Goal: Task Accomplishment & Management: Manage account settings

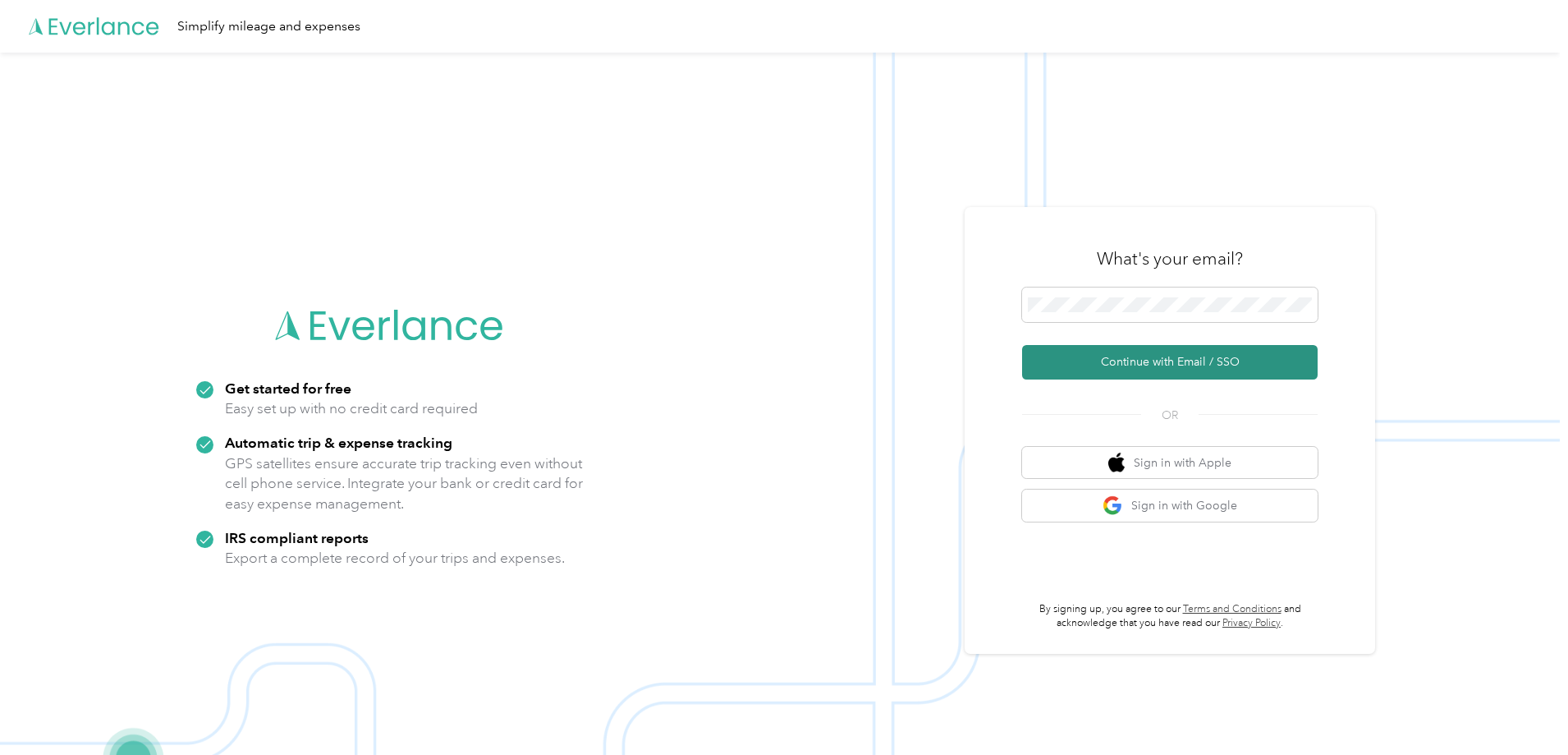
click at [1196, 350] on button "Continue with Email / SSO" at bounding box center [1170, 362] width 296 height 34
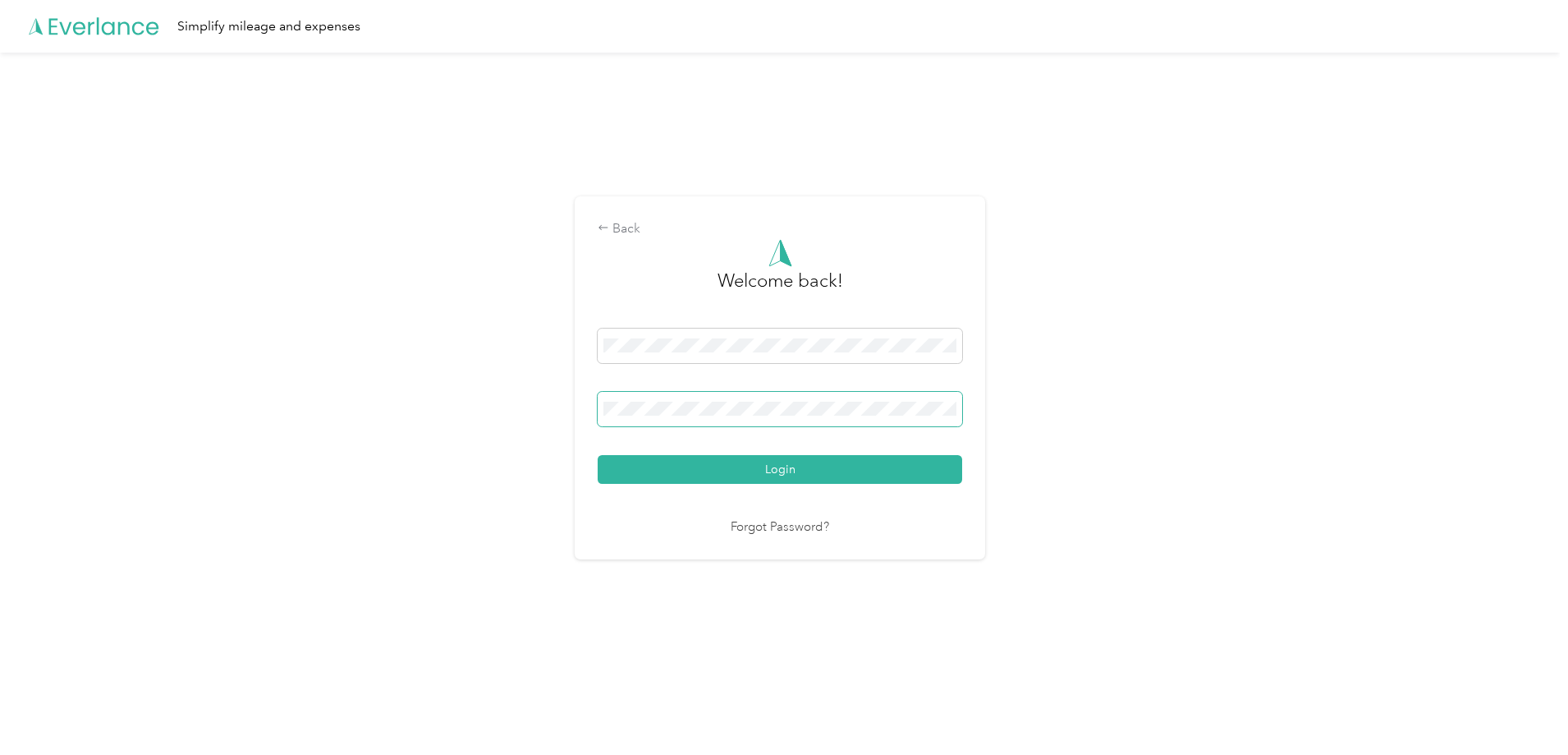
click at [598, 455] on button "Login" at bounding box center [780, 469] width 364 height 29
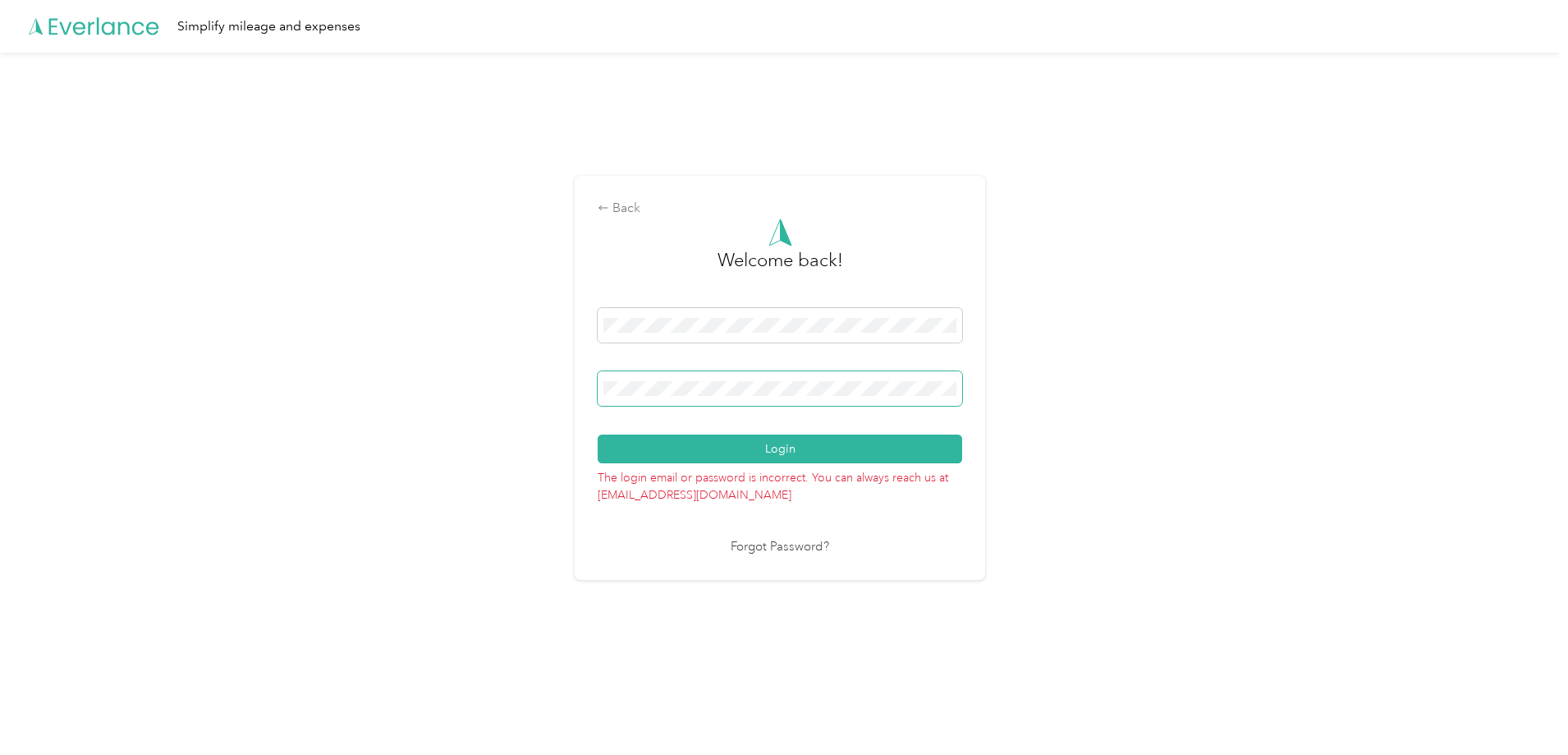
click at [598, 434] on button "Login" at bounding box center [780, 449] width 364 height 29
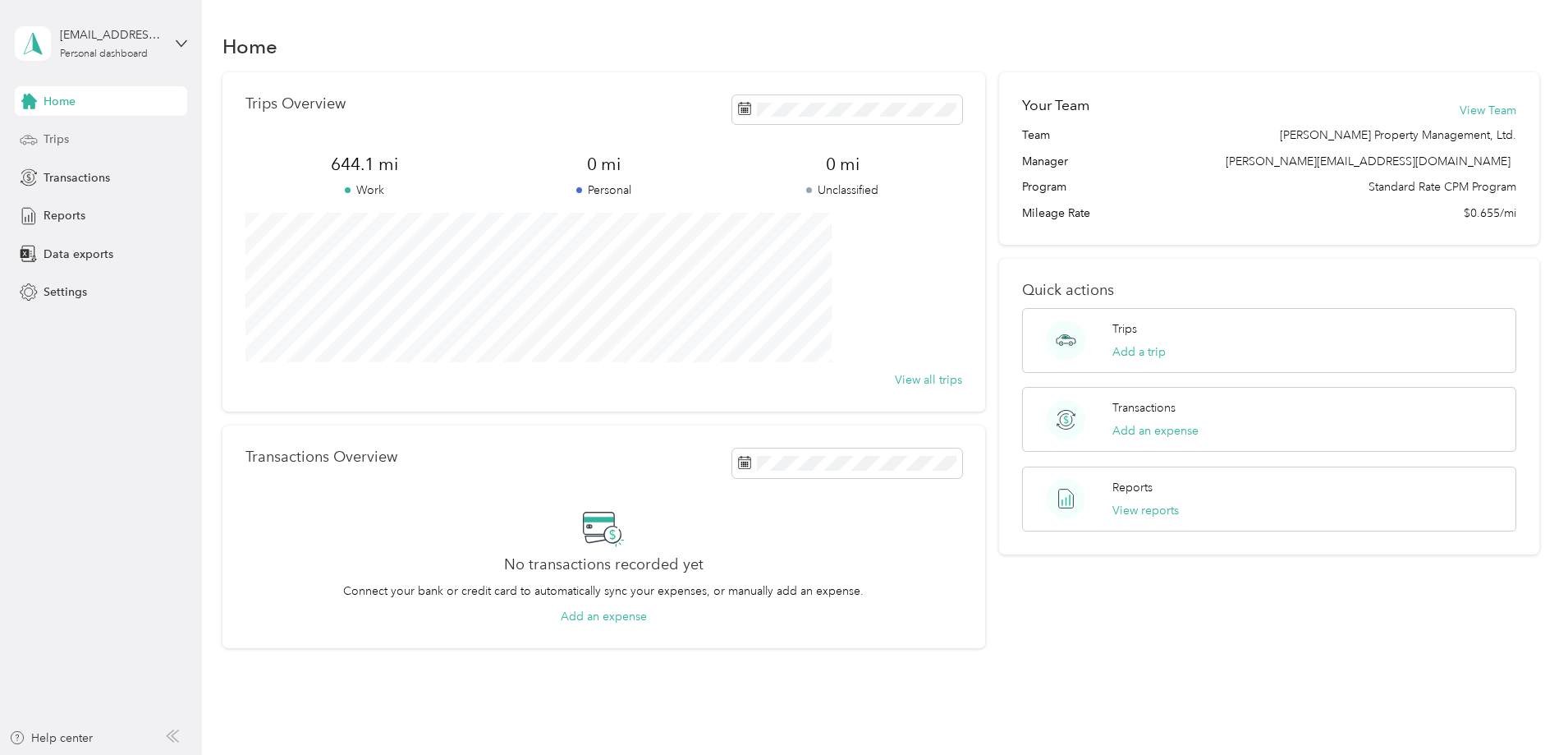
click at [70, 142] on div "Trips" at bounding box center [101, 139] width 172 height 30
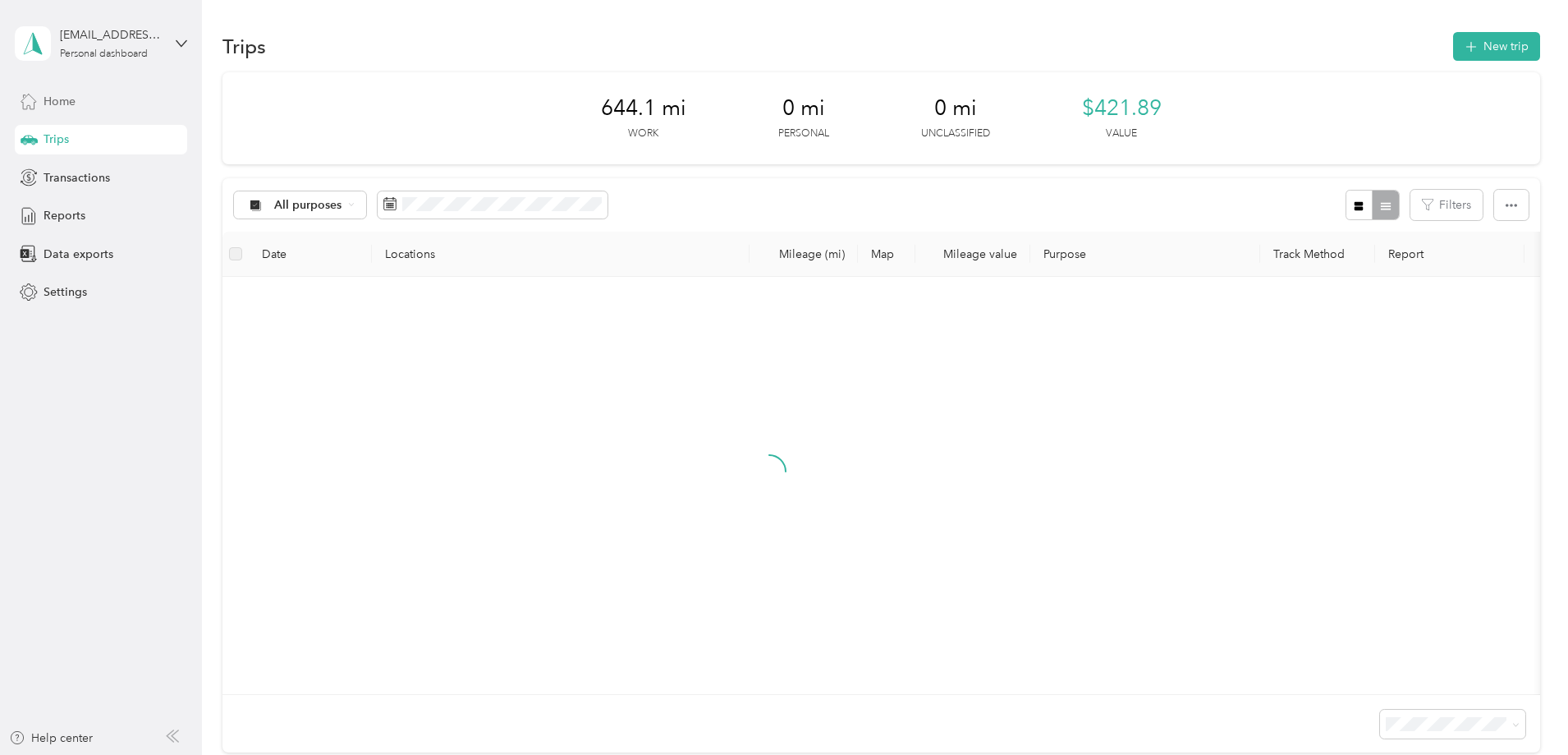
click at [77, 113] on div "Home" at bounding box center [101, 101] width 172 height 30
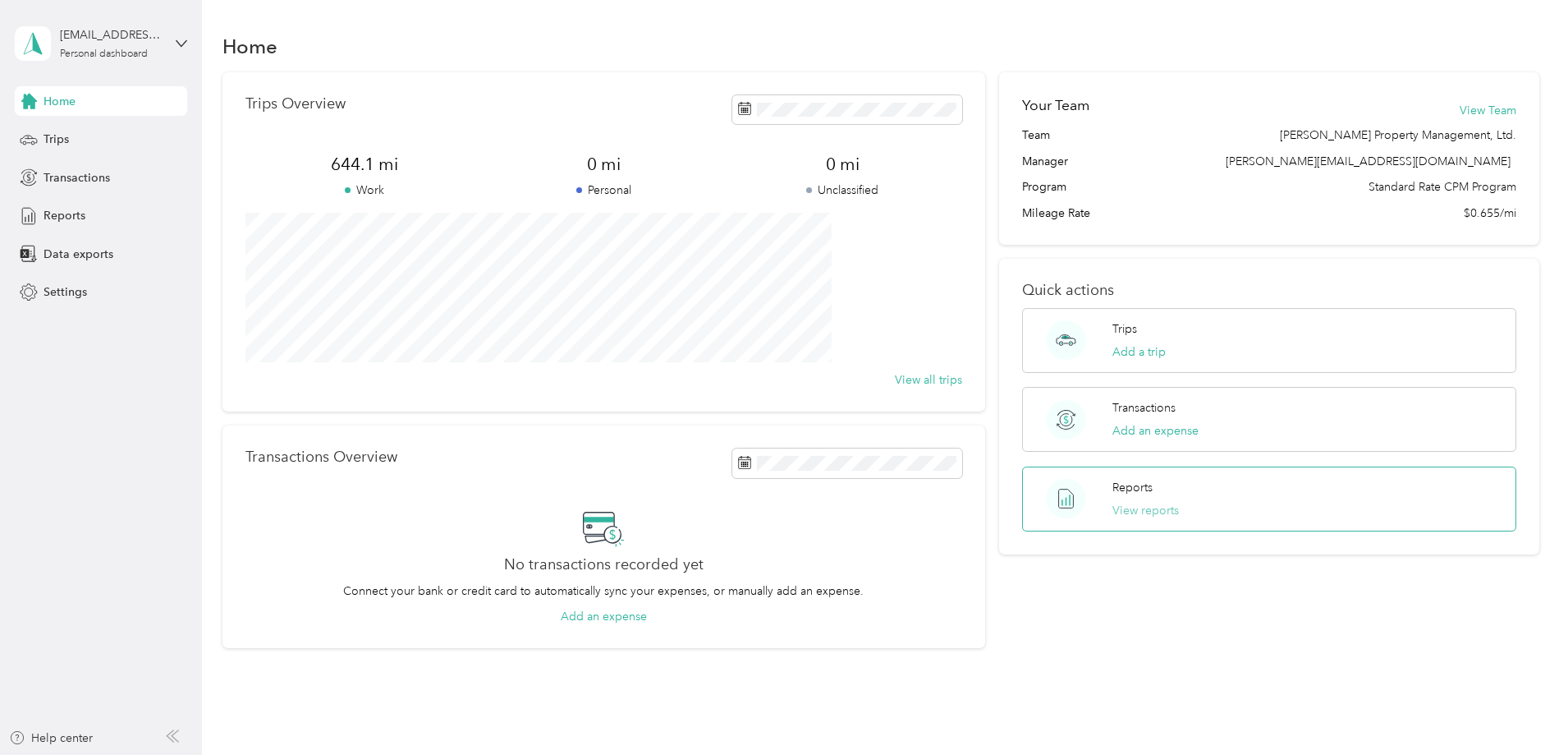
click at [1119, 507] on button "View reports" at bounding box center [1146, 510] width 67 height 17
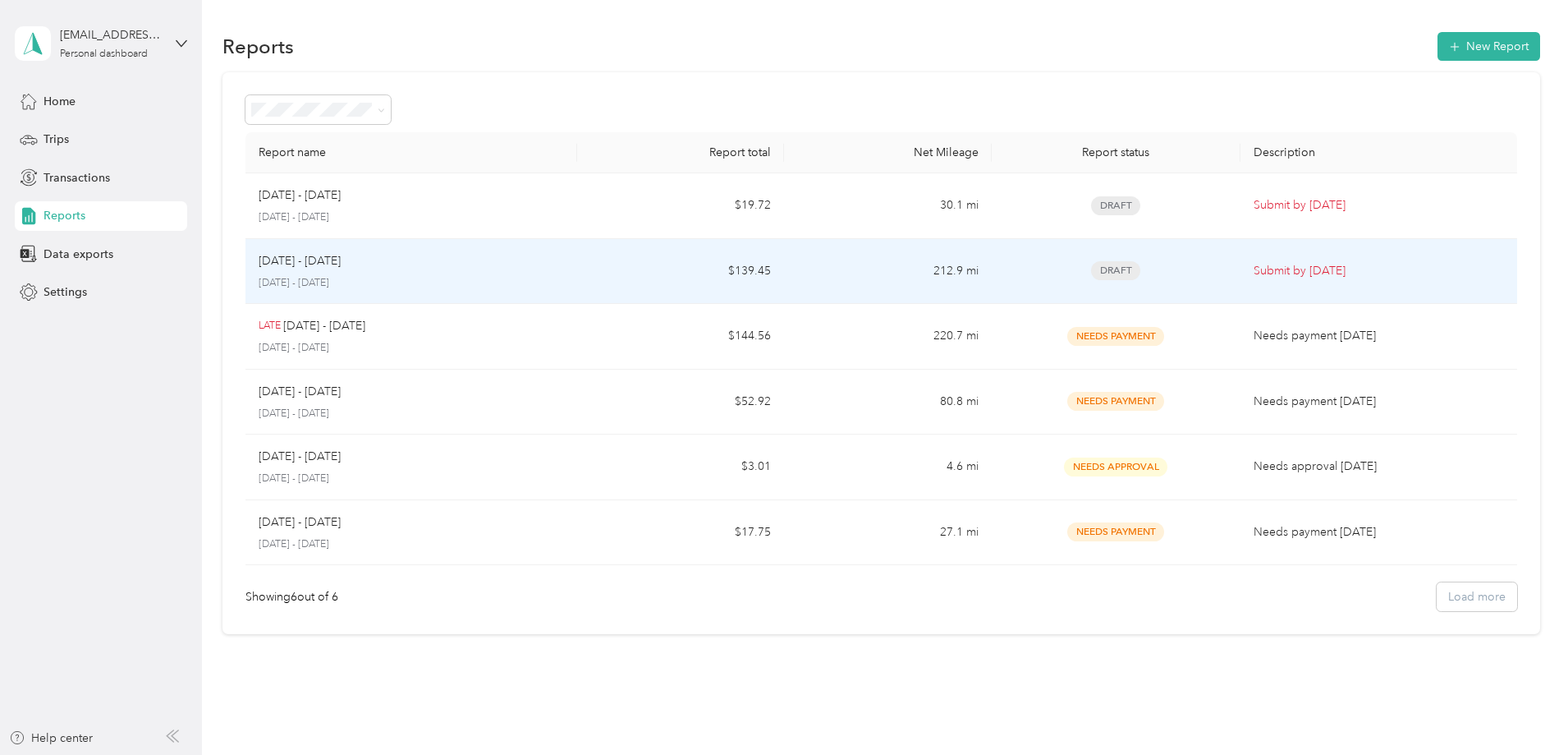
click at [836, 275] on td "212.9 mi" at bounding box center [887, 271] width 207 height 66
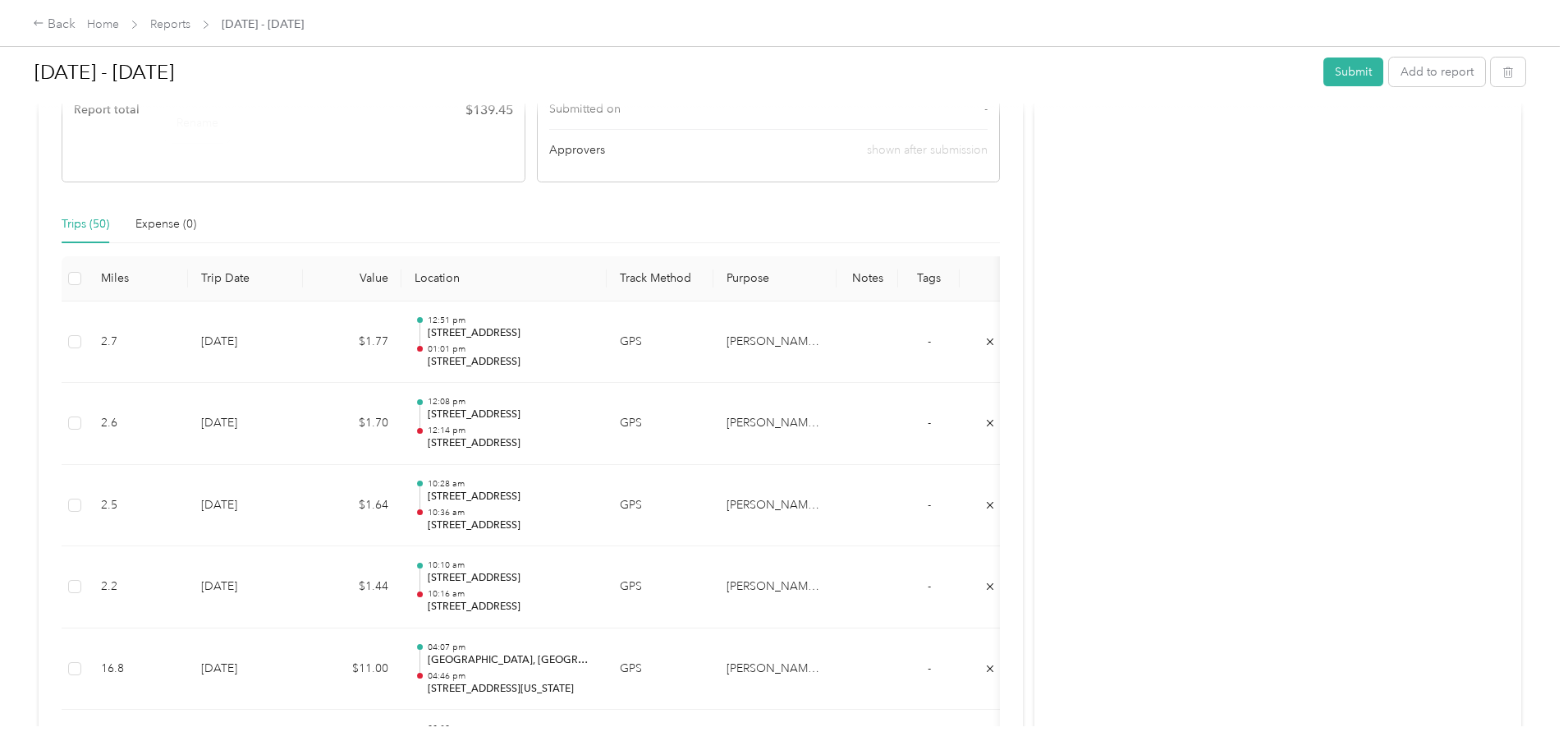
scroll to position [328, 0]
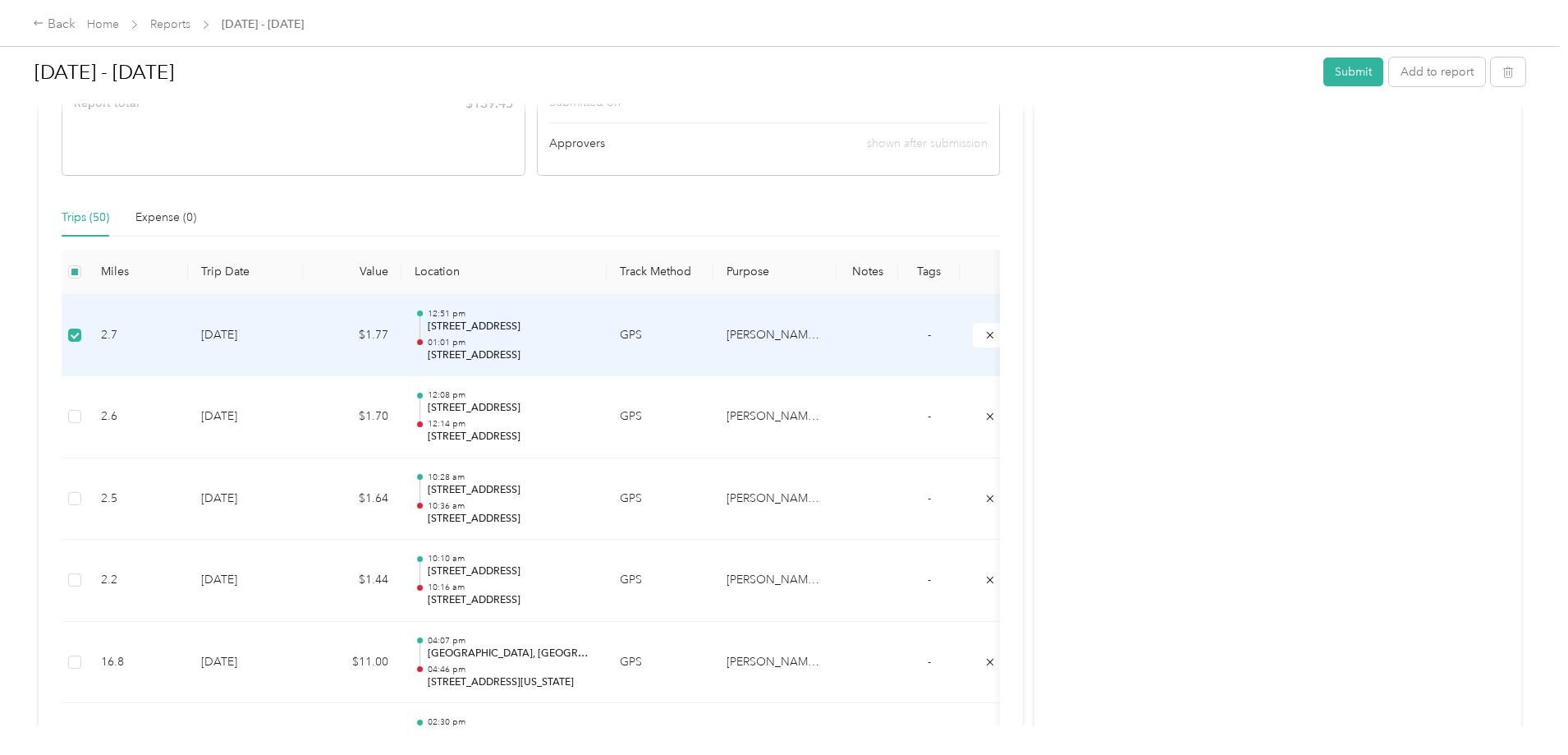
click at [88, 335] on td at bounding box center [74, 336] width 26 height 82
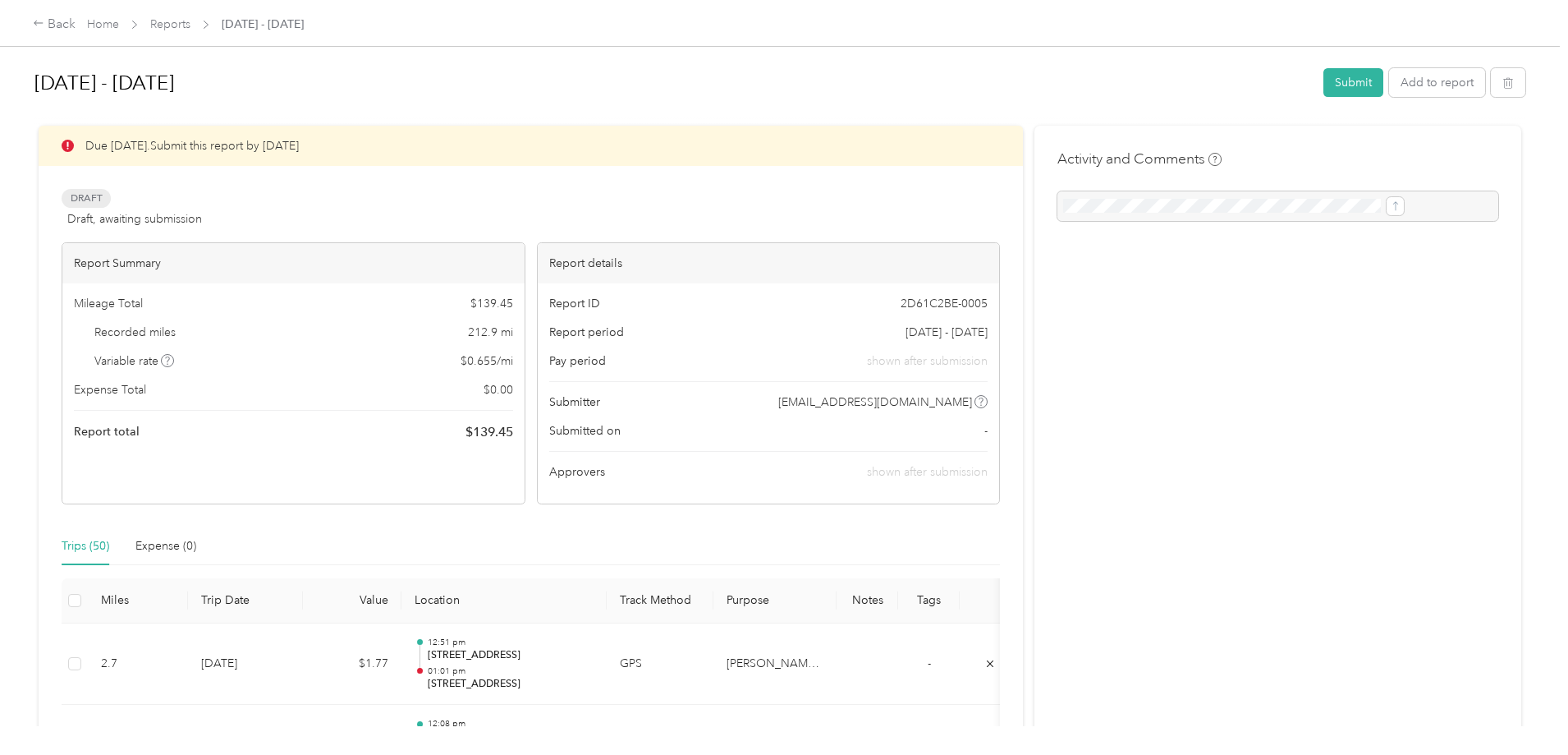
scroll to position [410, 0]
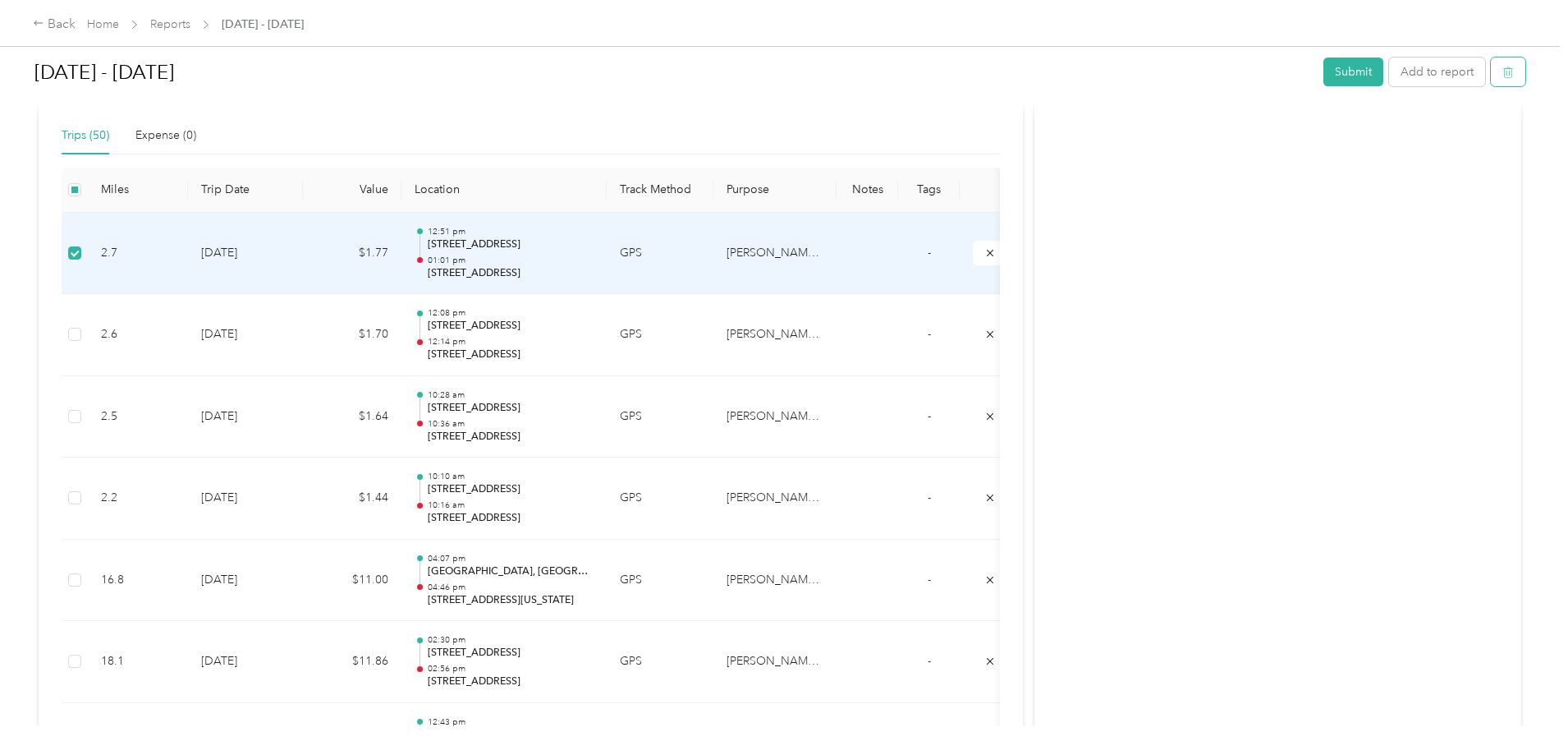
click at [1503, 69] on icon "button" at bounding box center [1508, 73] width 10 height 11
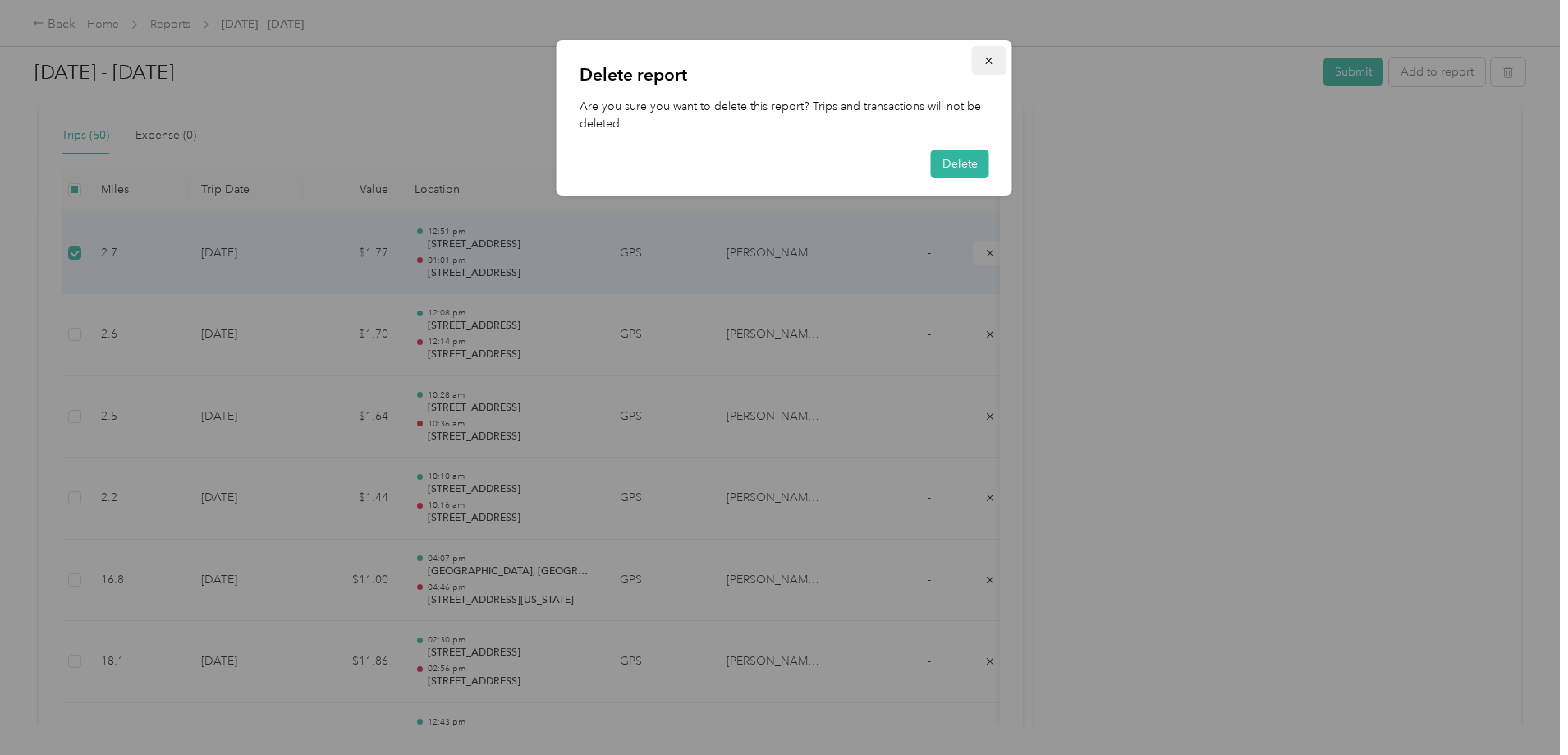
click at [982, 59] on button "button" at bounding box center [990, 61] width 34 height 29
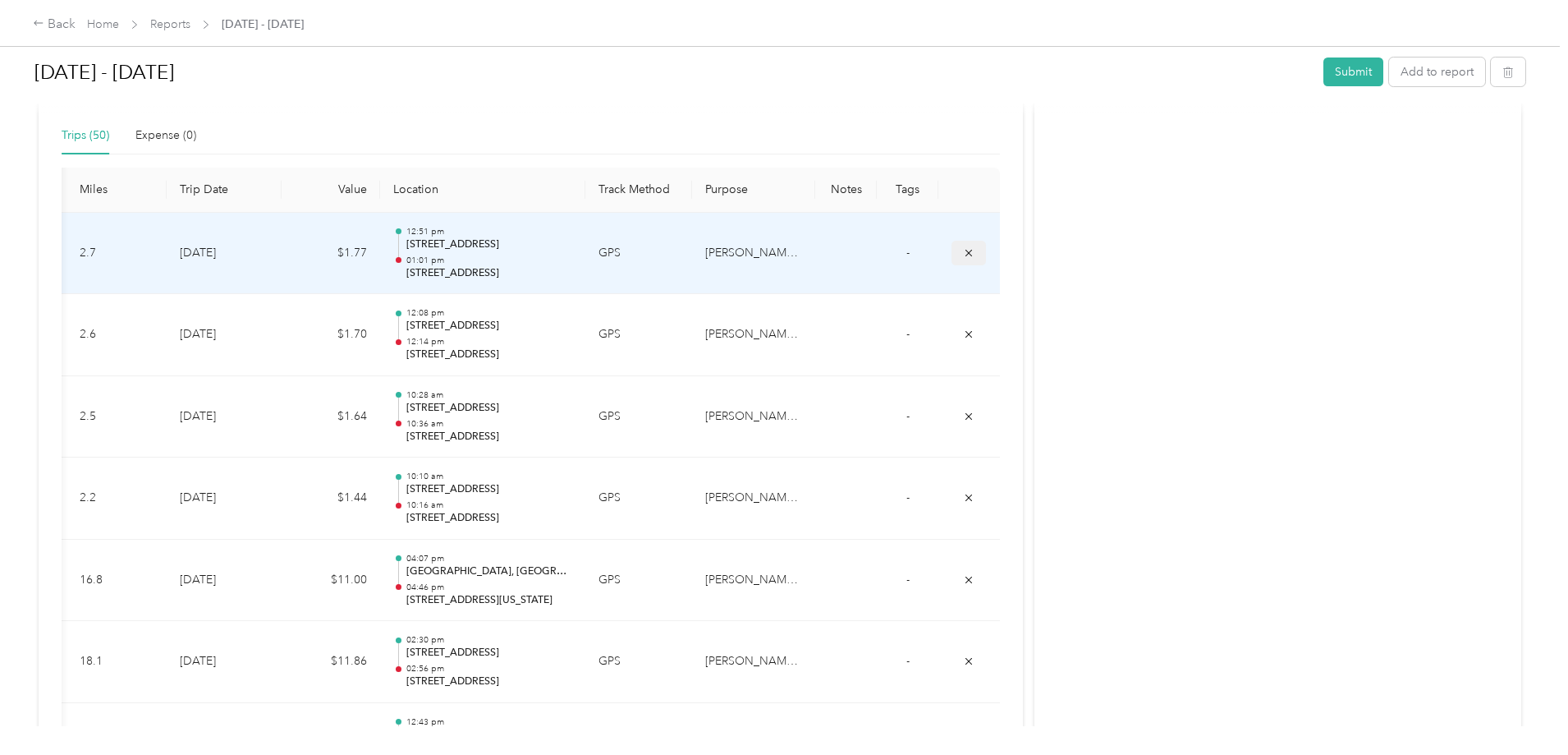
click at [966, 253] on icon "submit" at bounding box center [969, 253] width 7 height 7
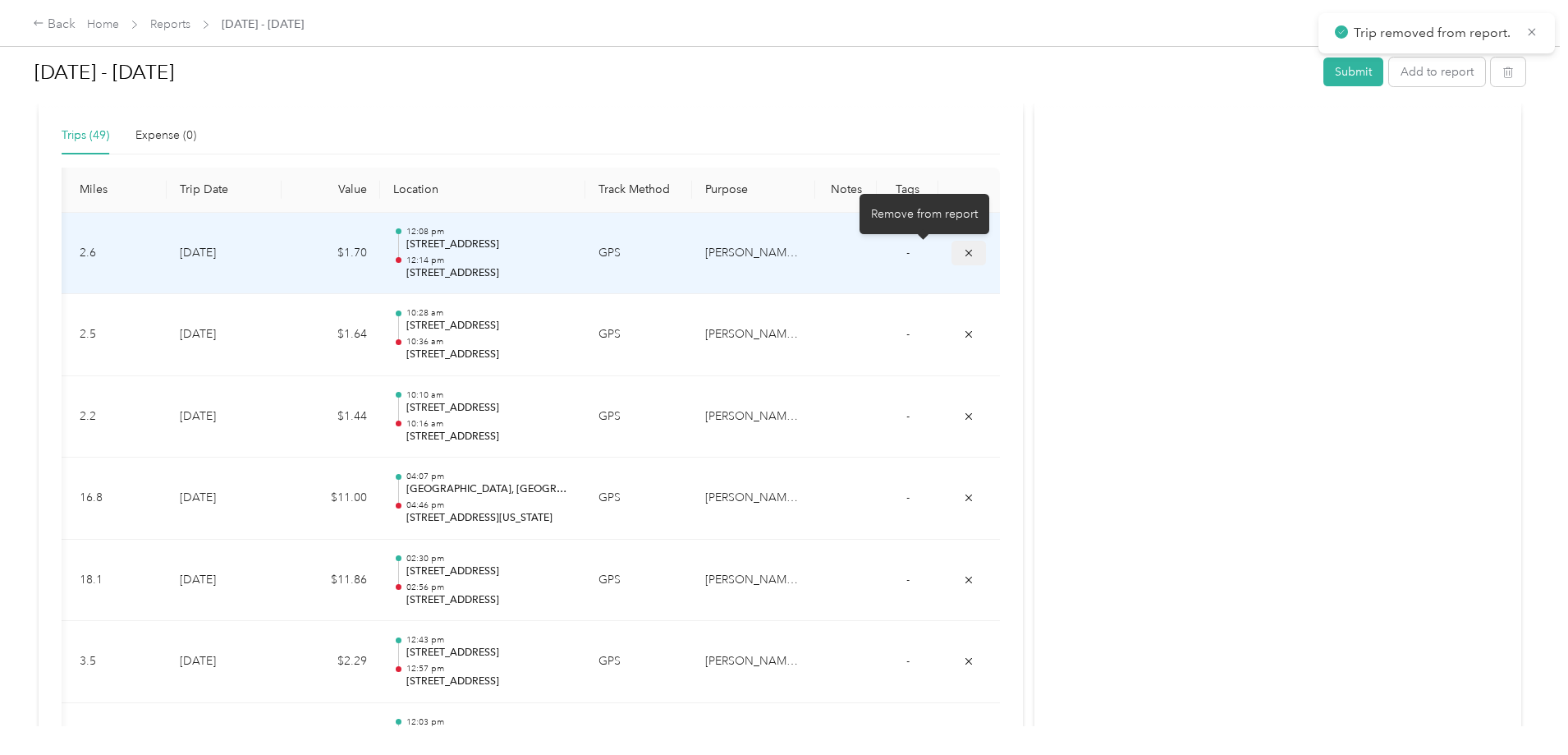
click at [963, 255] on icon "submit" at bounding box center [968, 253] width 11 height 11
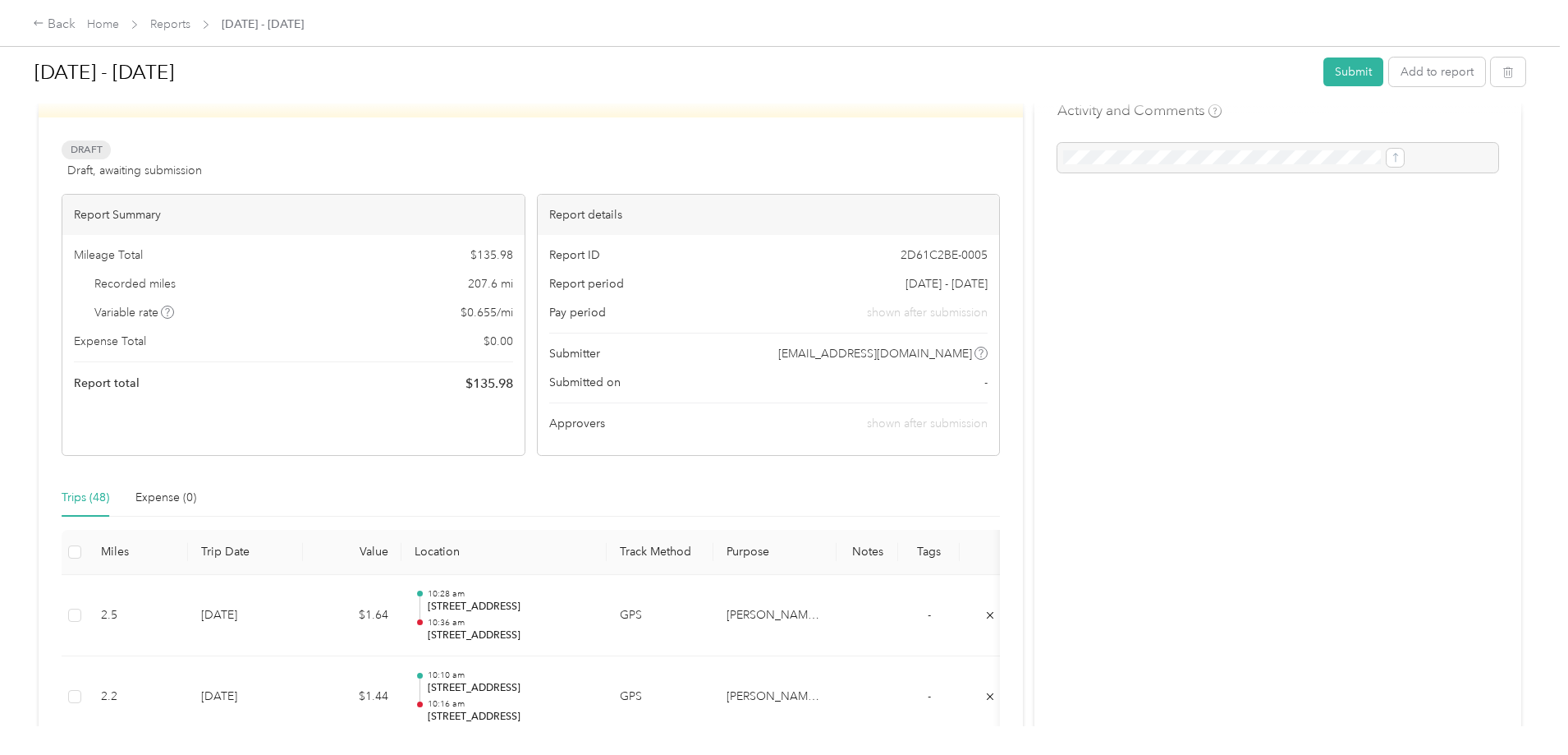
scroll to position [0, 0]
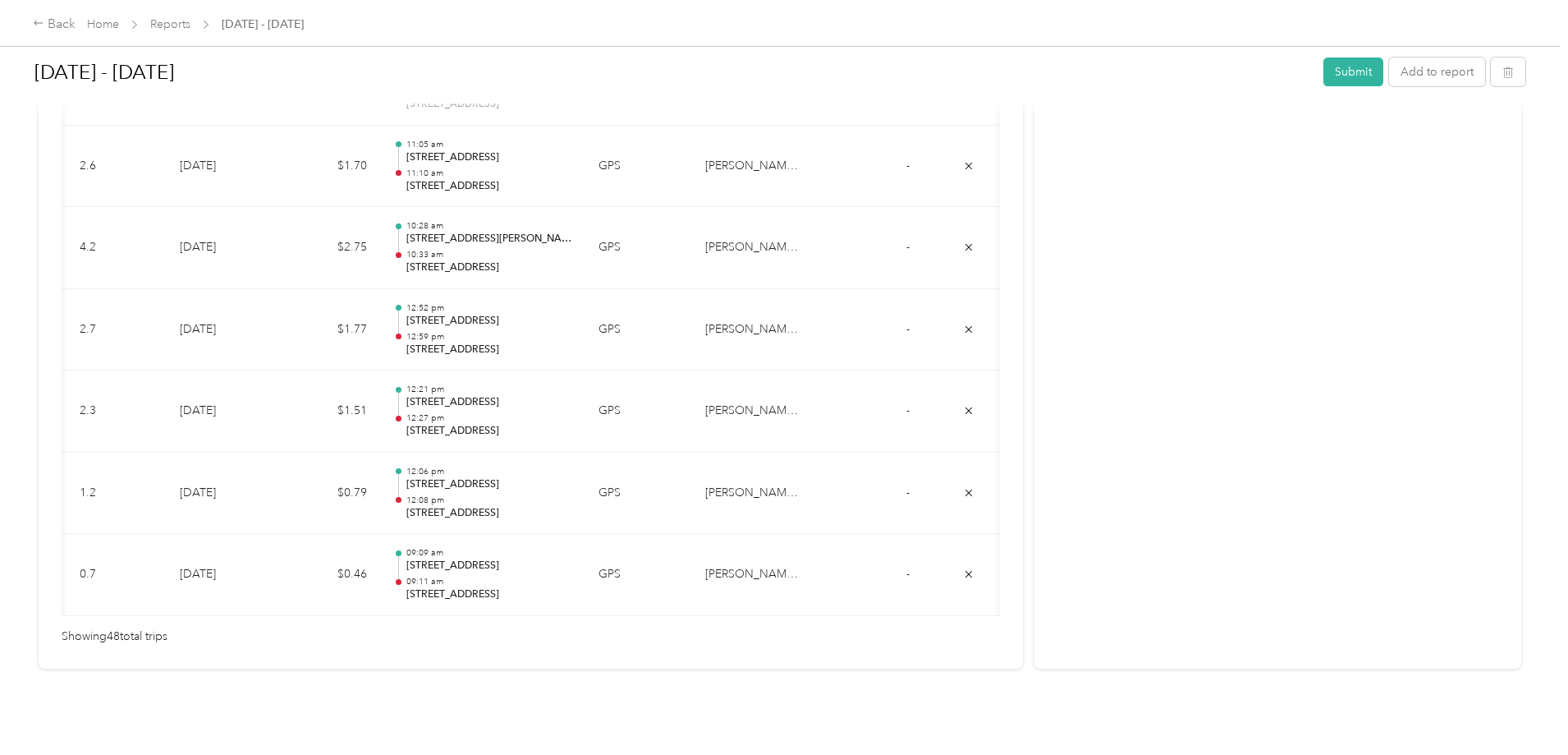
scroll to position [0, 198]
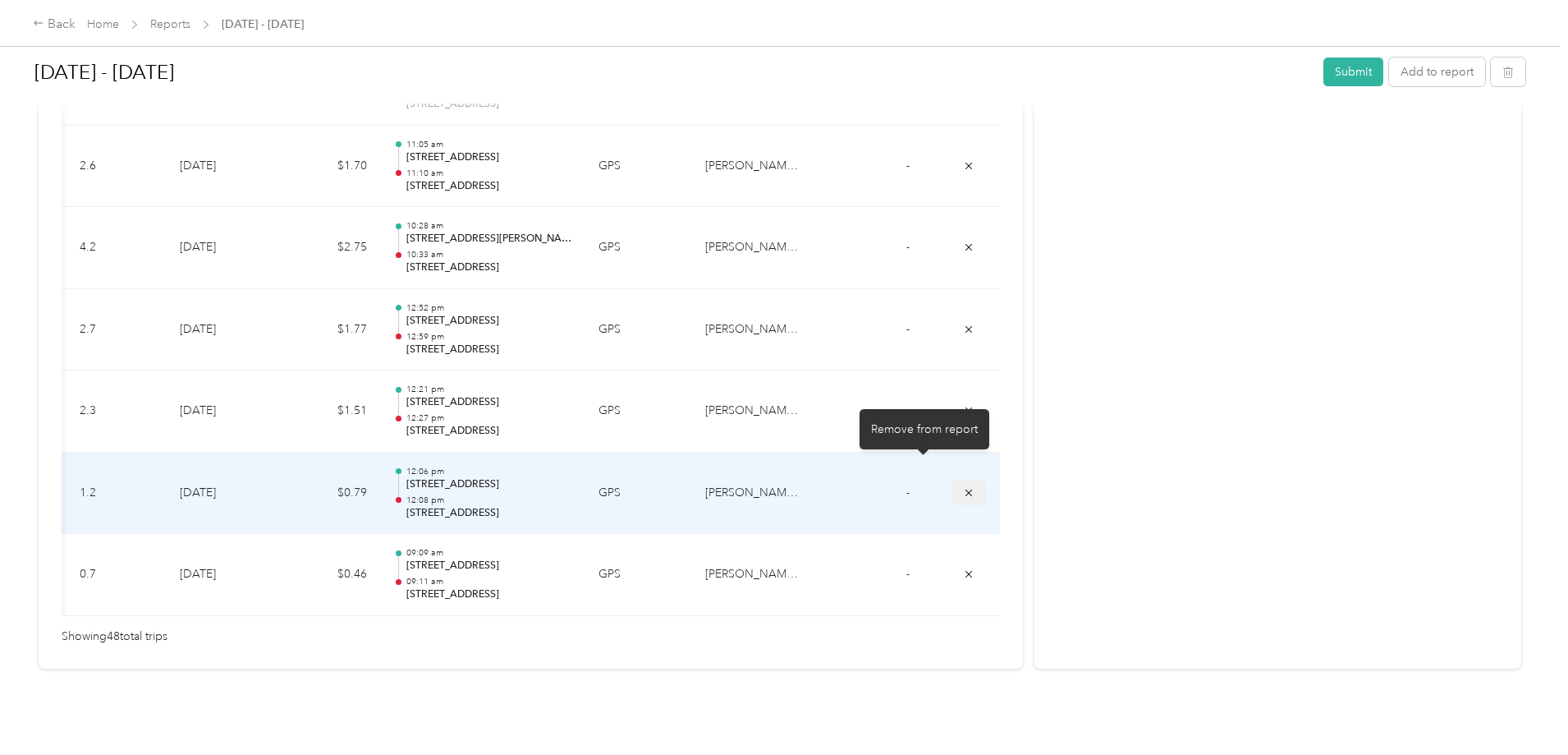
click at [952, 480] on button "submit" at bounding box center [969, 492] width 34 height 24
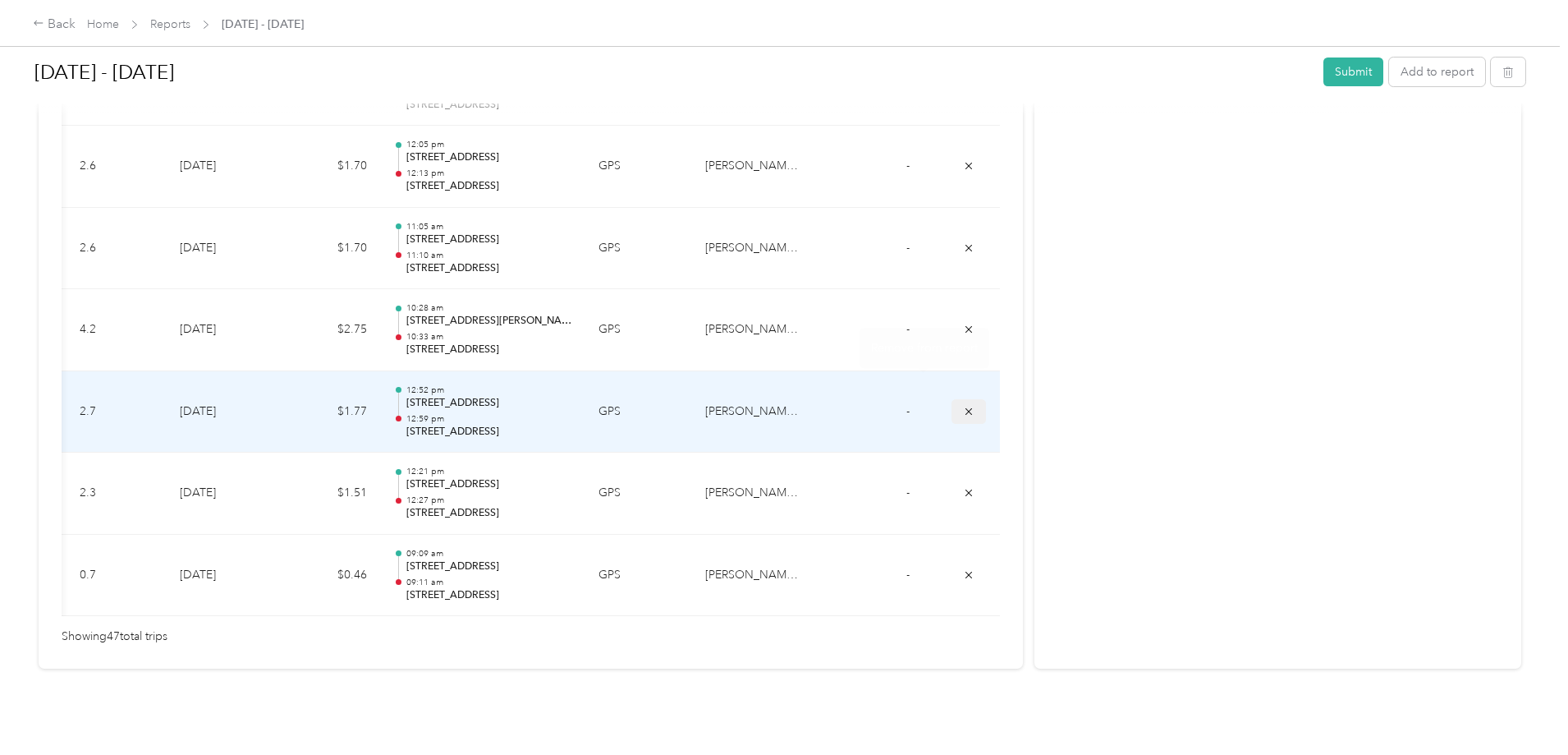
click at [952, 399] on button "submit" at bounding box center [969, 411] width 34 height 24
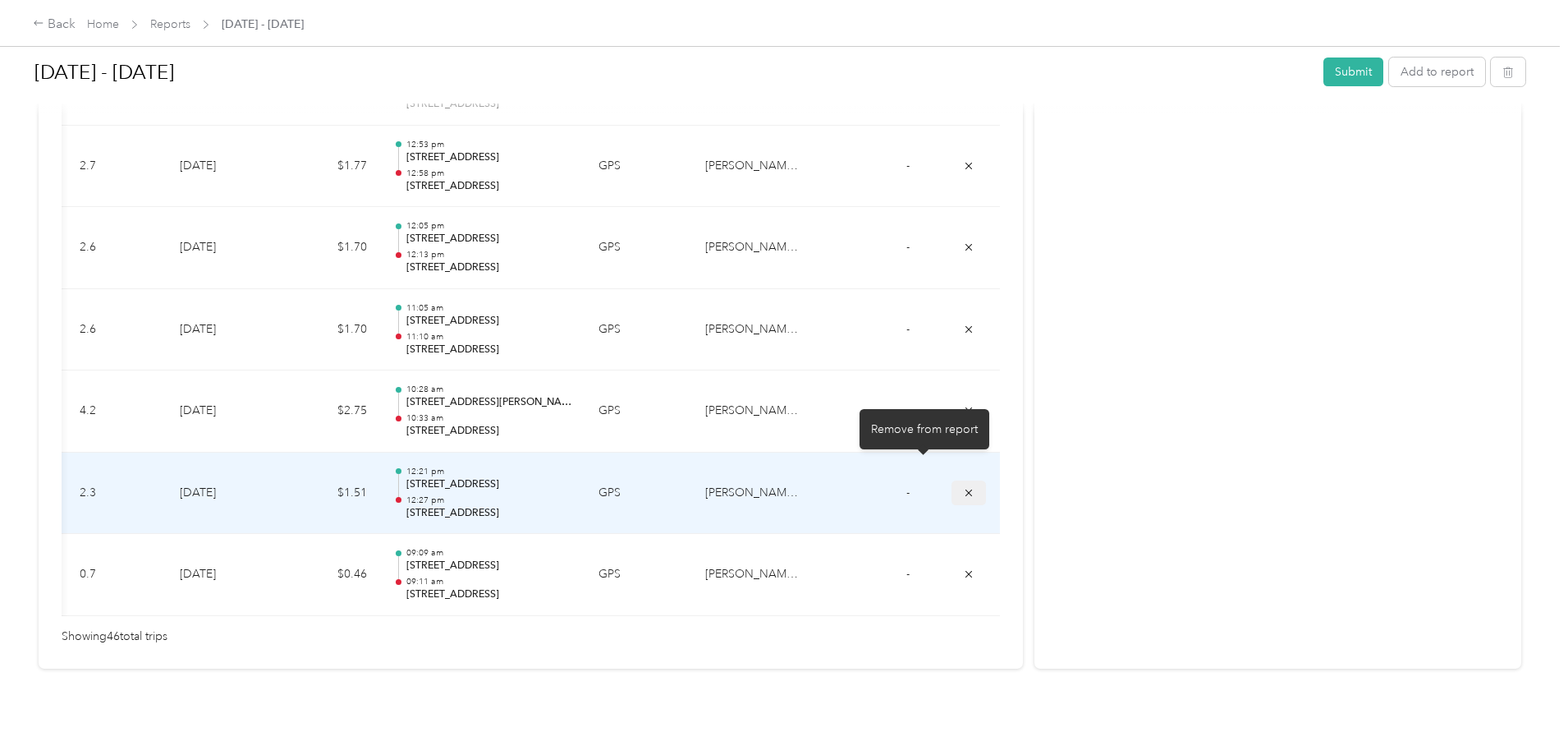
click at [952, 480] on button "submit" at bounding box center [969, 492] width 34 height 24
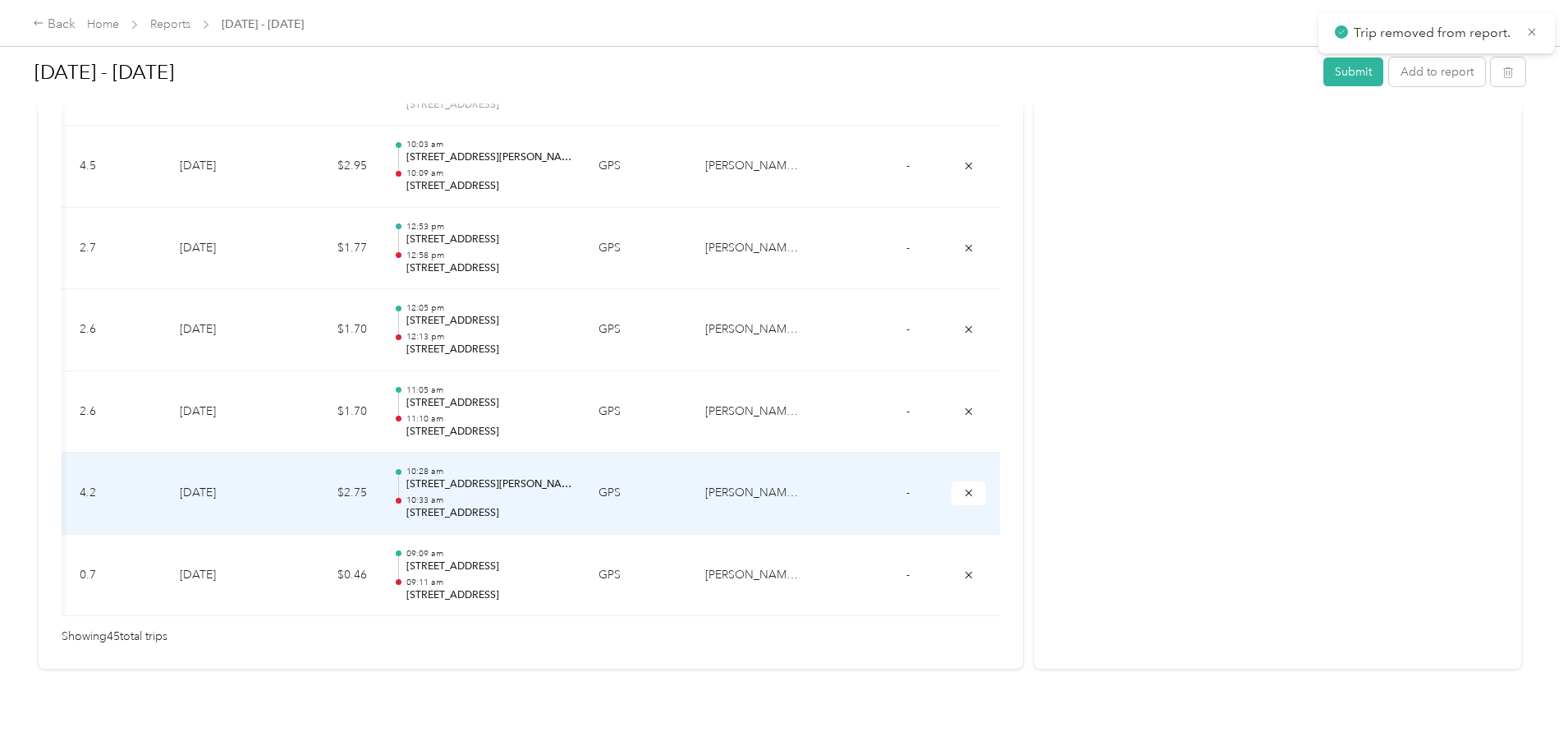
scroll to position [3708, 0]
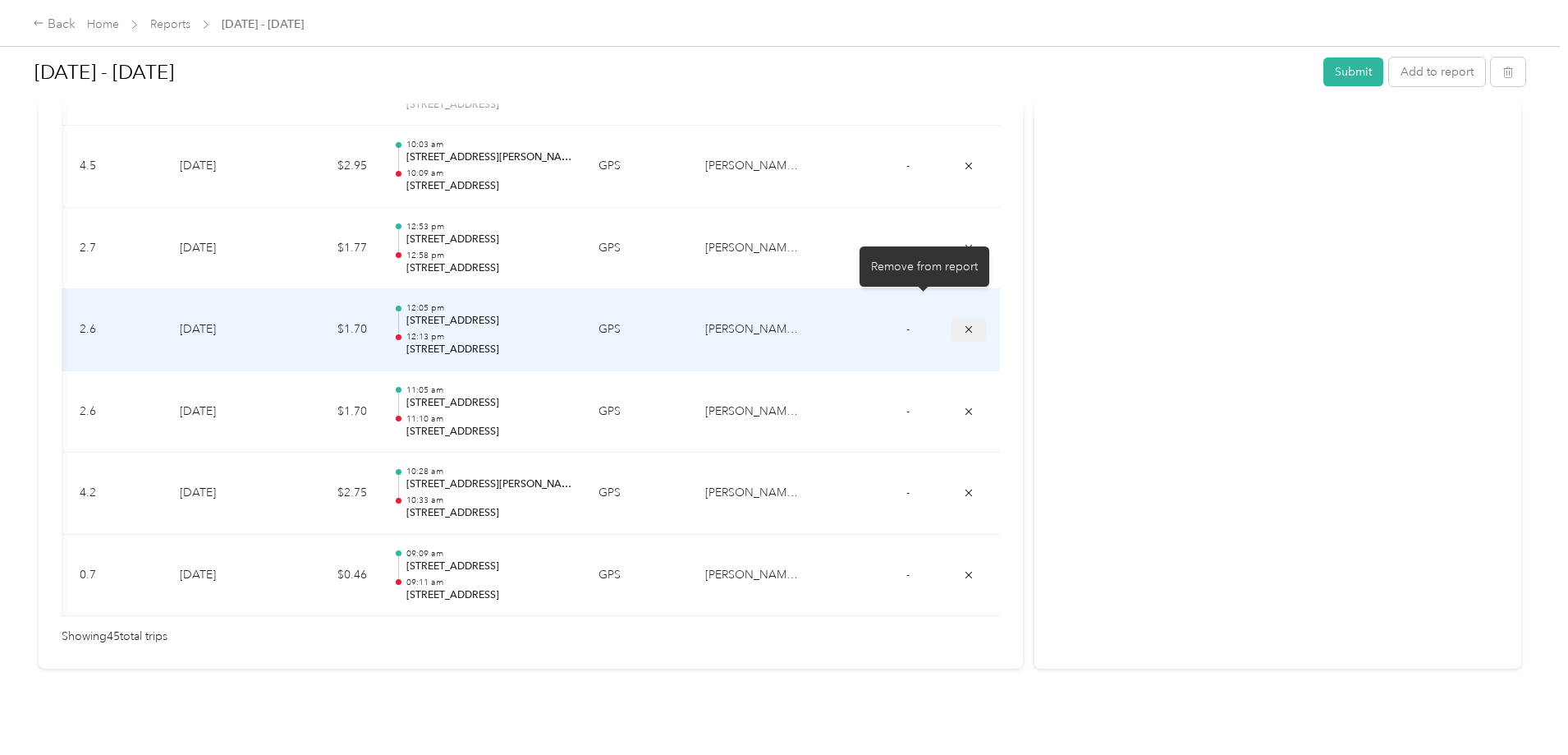
click at [952, 317] on button "submit" at bounding box center [969, 329] width 34 height 24
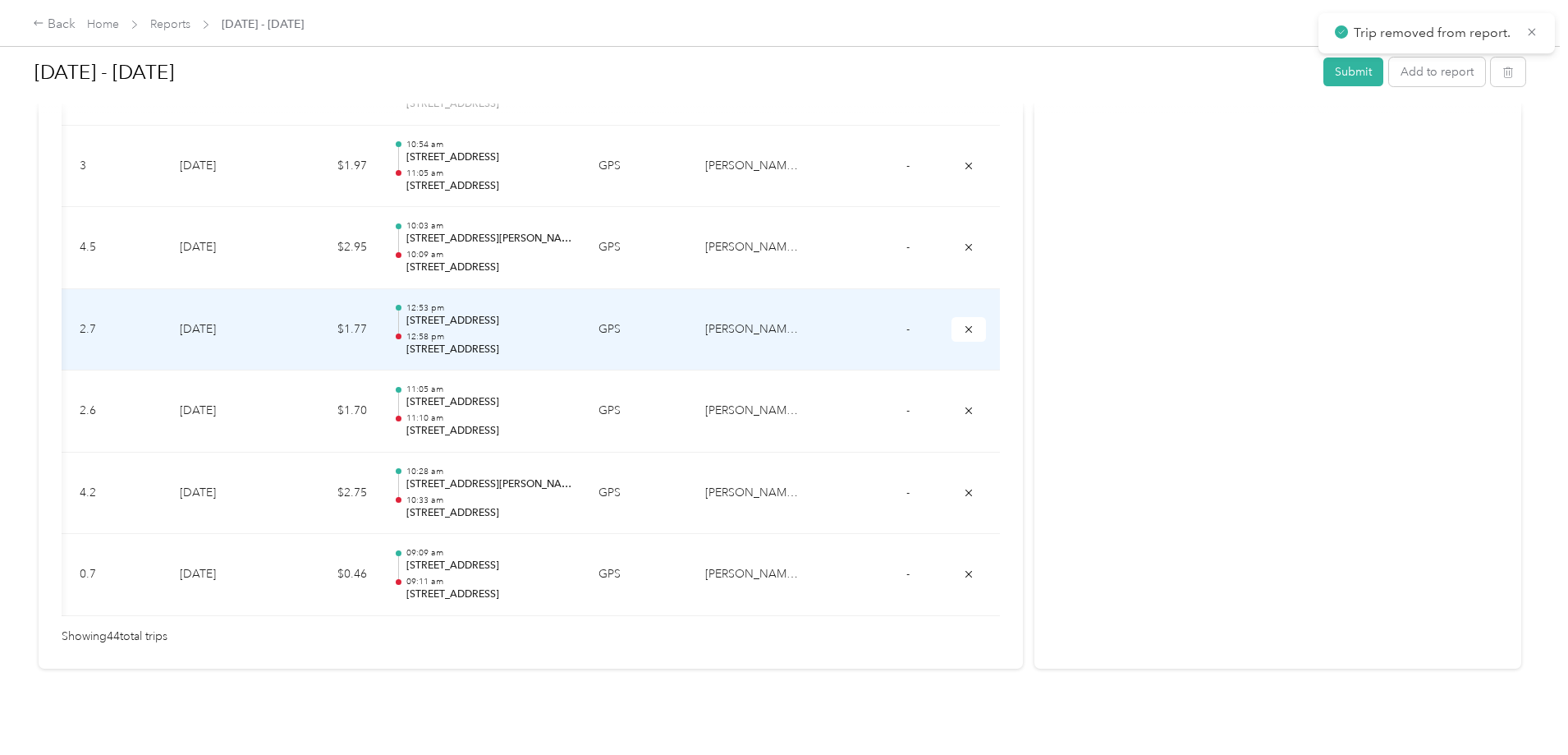
scroll to position [3627, 0]
click at [963, 323] on icon "submit" at bounding box center [968, 328] width 11 height 11
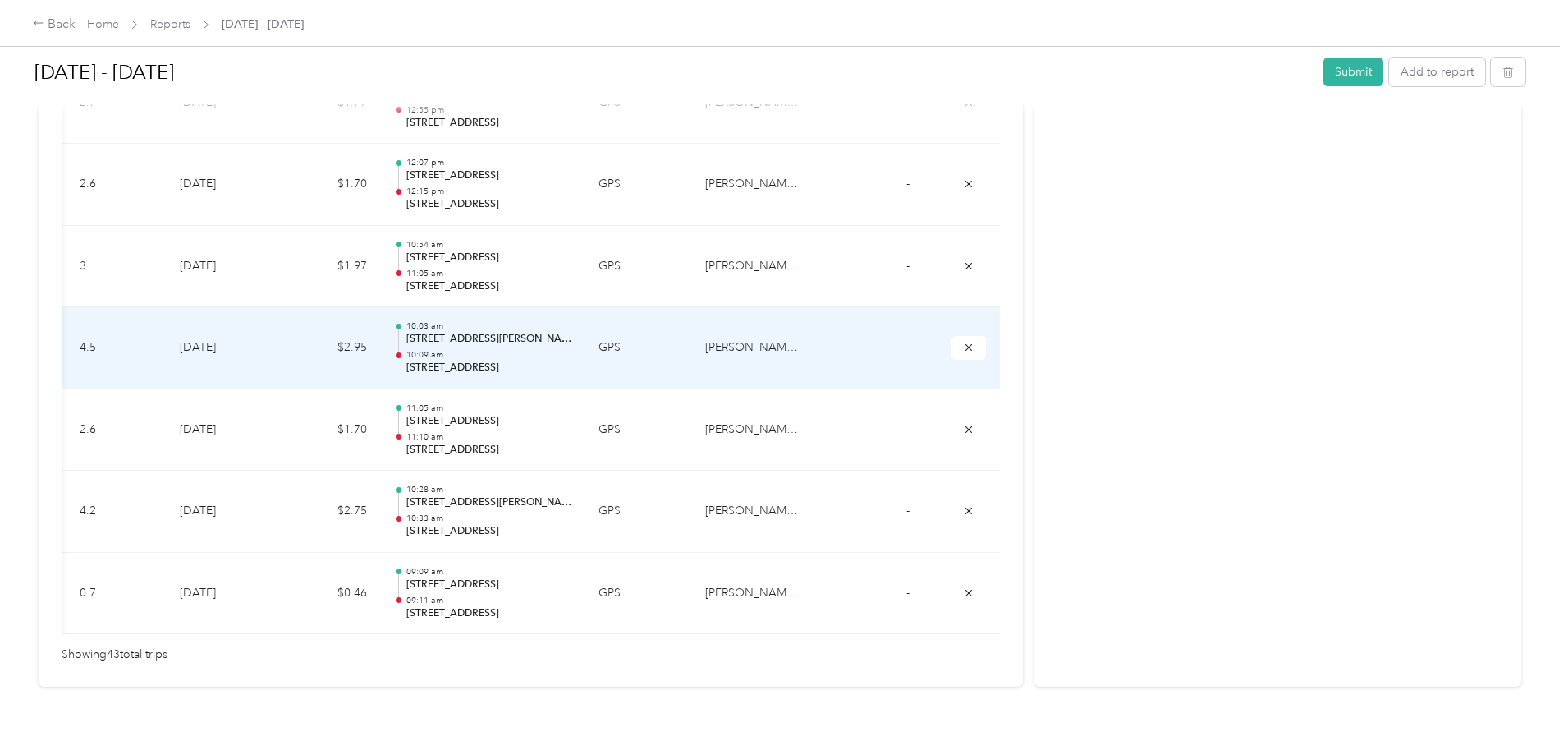
scroll to position [3463, 0]
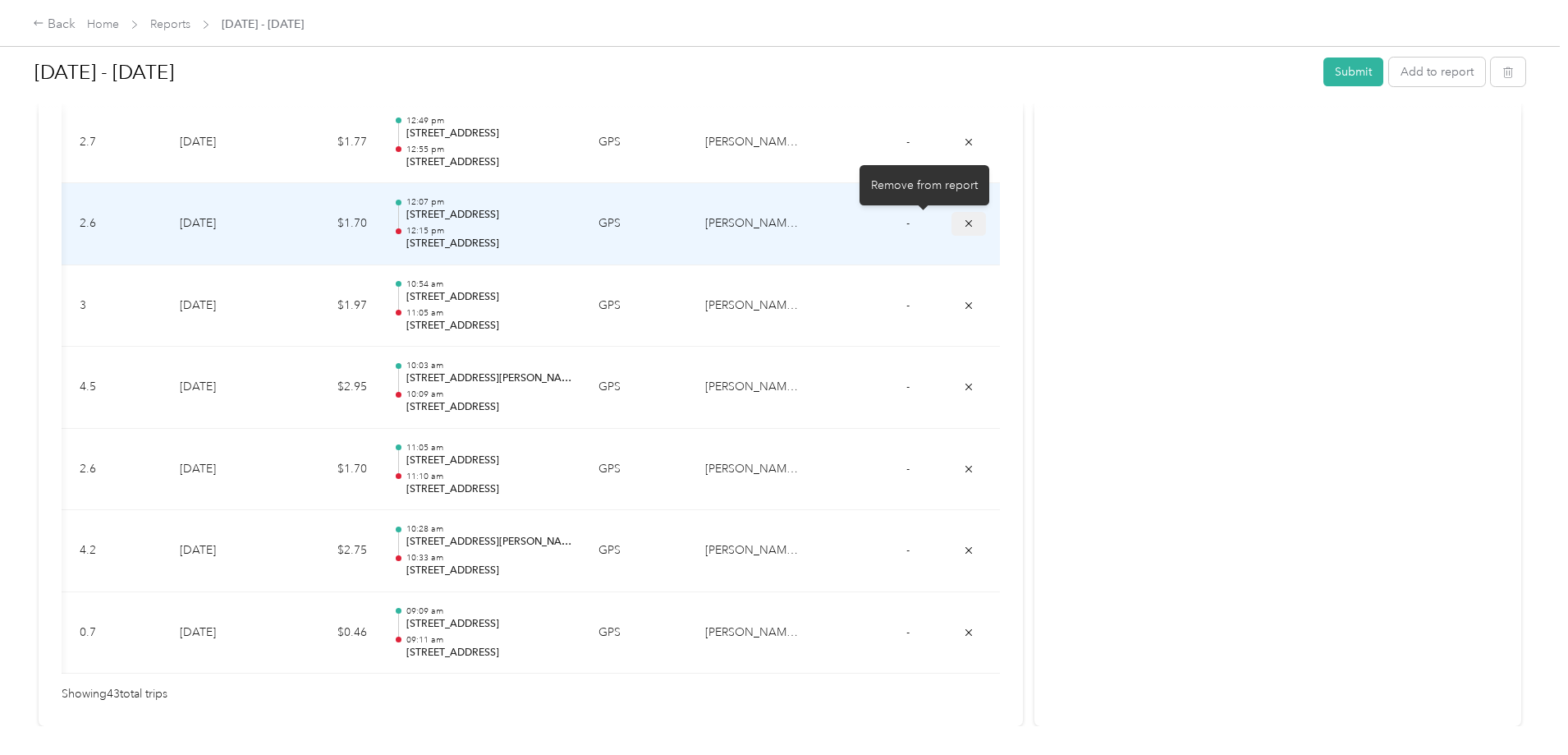
click at [963, 222] on icon "submit" at bounding box center [968, 223] width 11 height 11
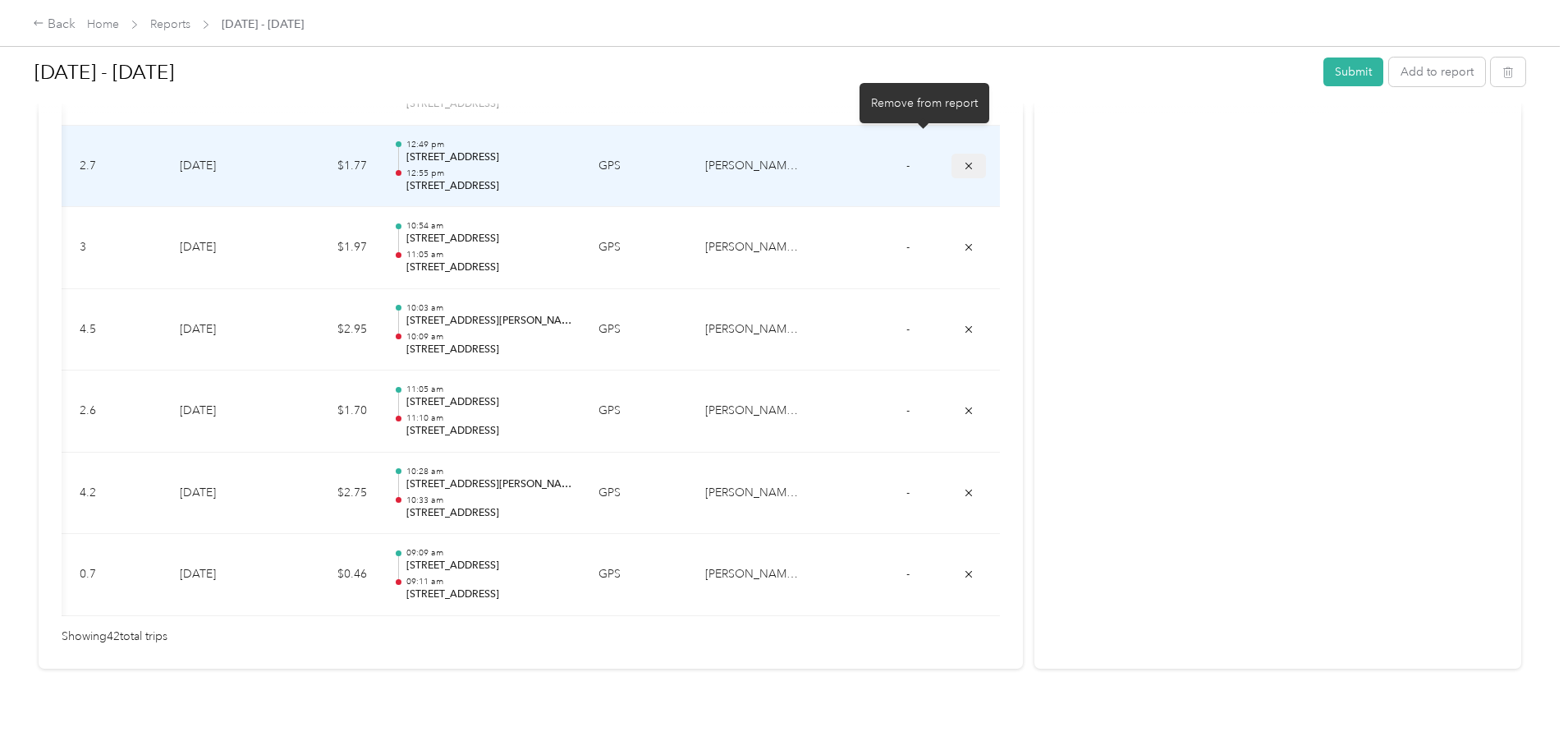
click at [966, 162] on icon "submit" at bounding box center [969, 166] width 7 height 7
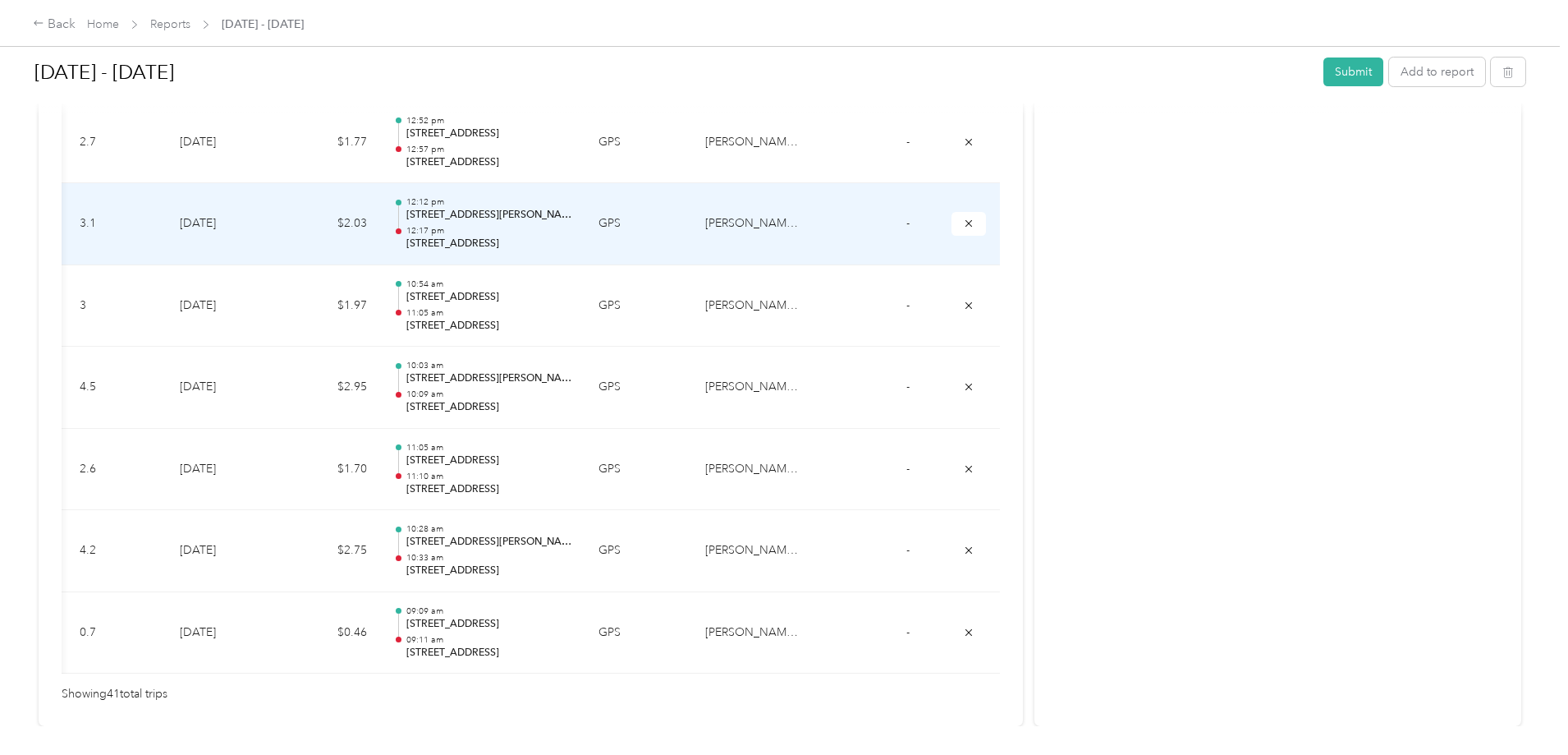
scroll to position [3217, 0]
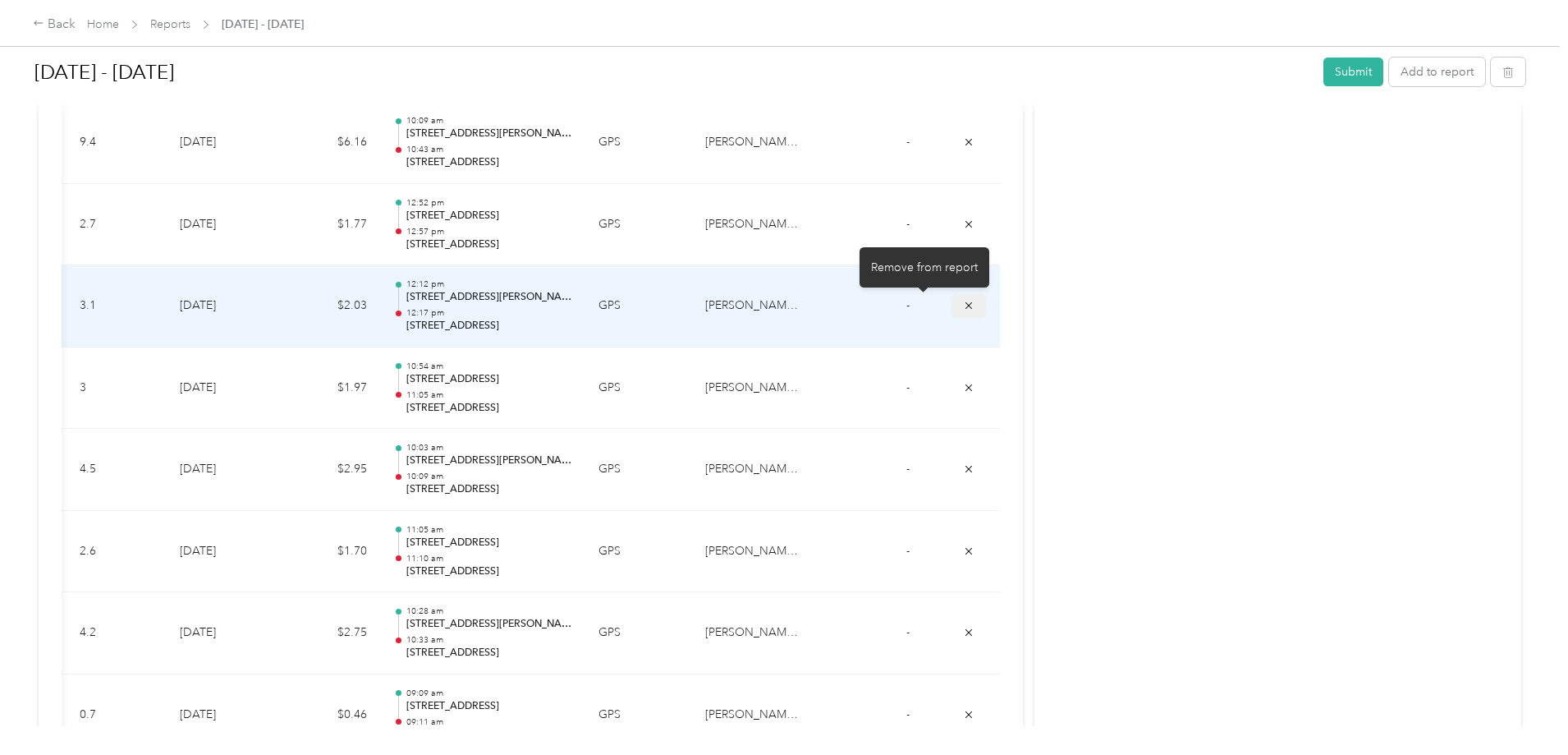
click at [963, 308] on icon "submit" at bounding box center [968, 305] width 11 height 11
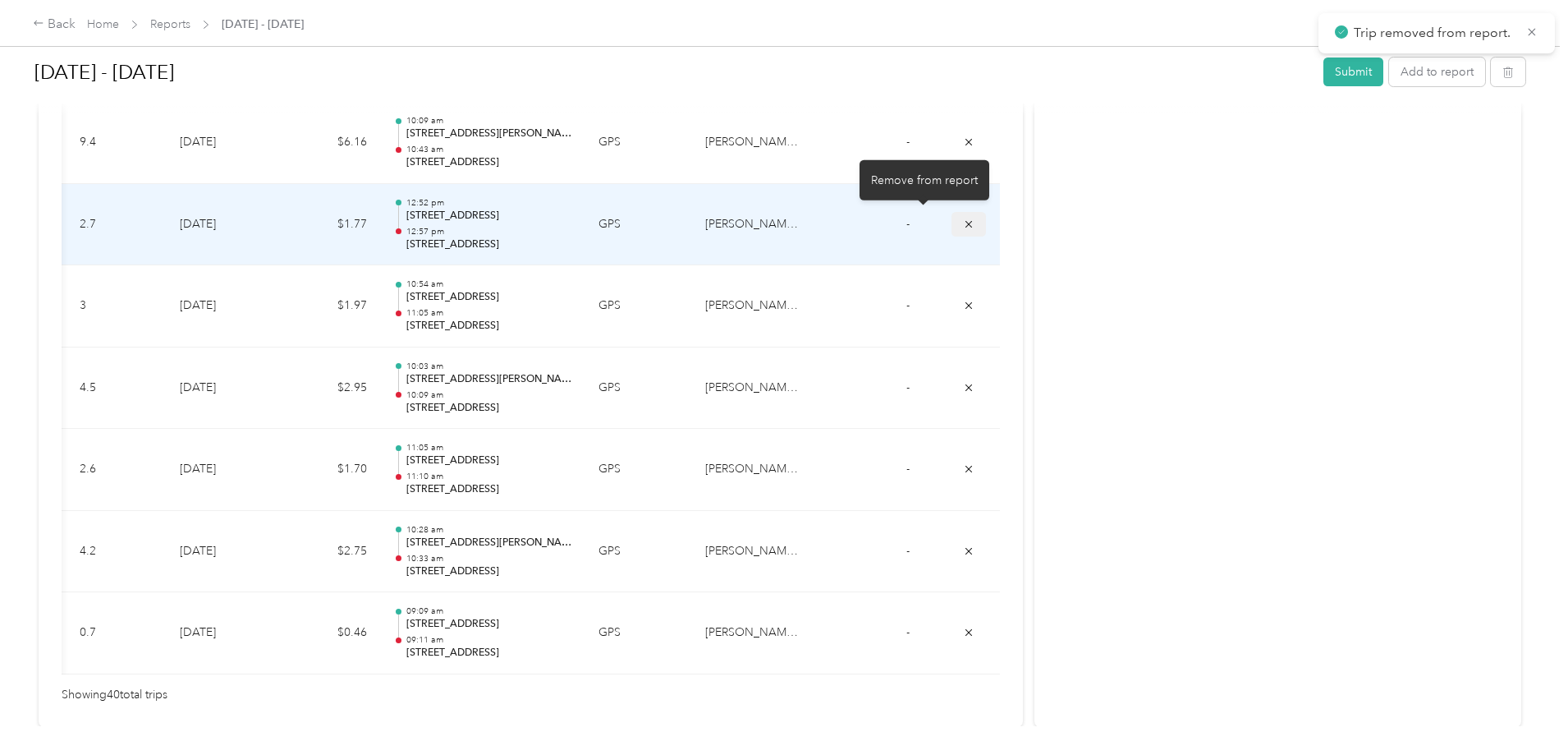
click at [963, 221] on icon "submit" at bounding box center [968, 224] width 11 height 11
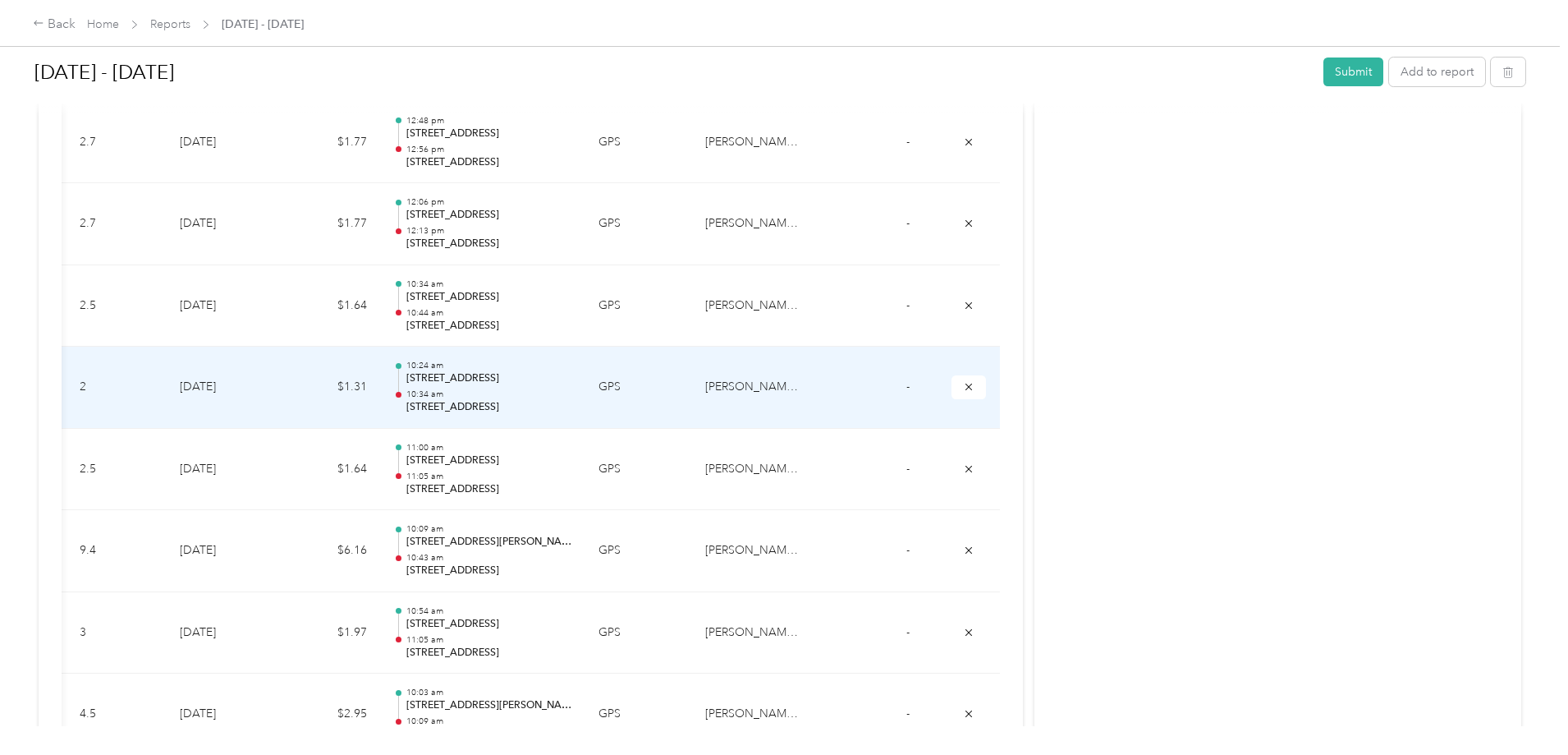
scroll to position [2807, 0]
